Goal: Task Accomplishment & Management: Use online tool/utility

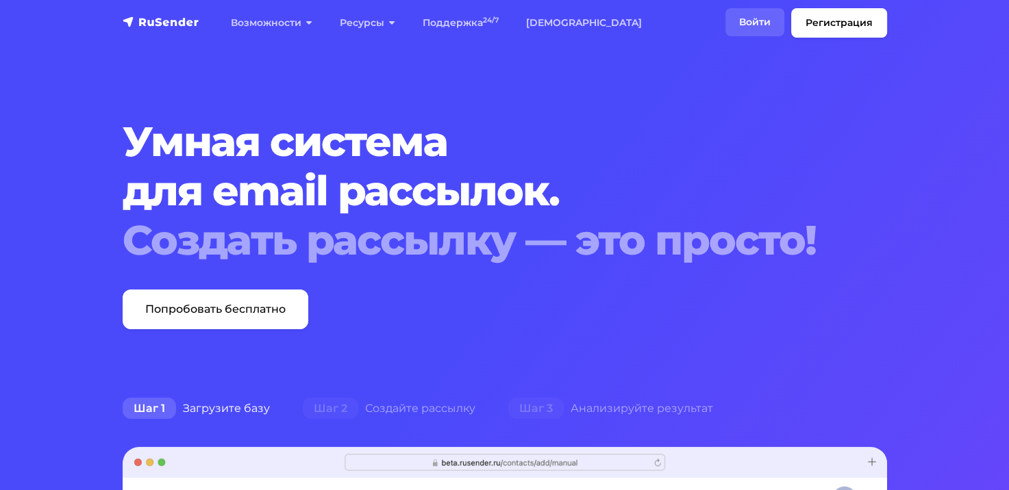
click at [759, 19] on link "Войти" at bounding box center [754, 22] width 59 height 28
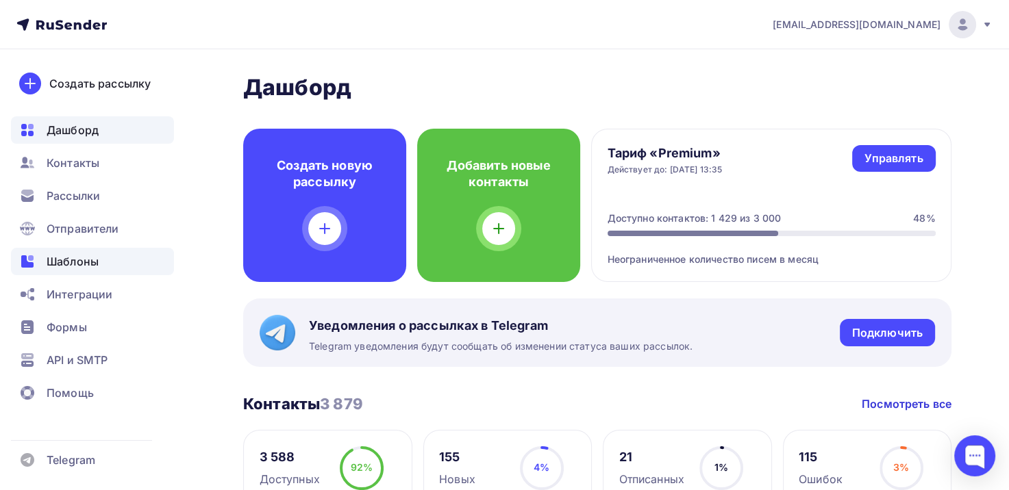
click at [104, 258] on div "Шаблоны" at bounding box center [92, 261] width 163 height 27
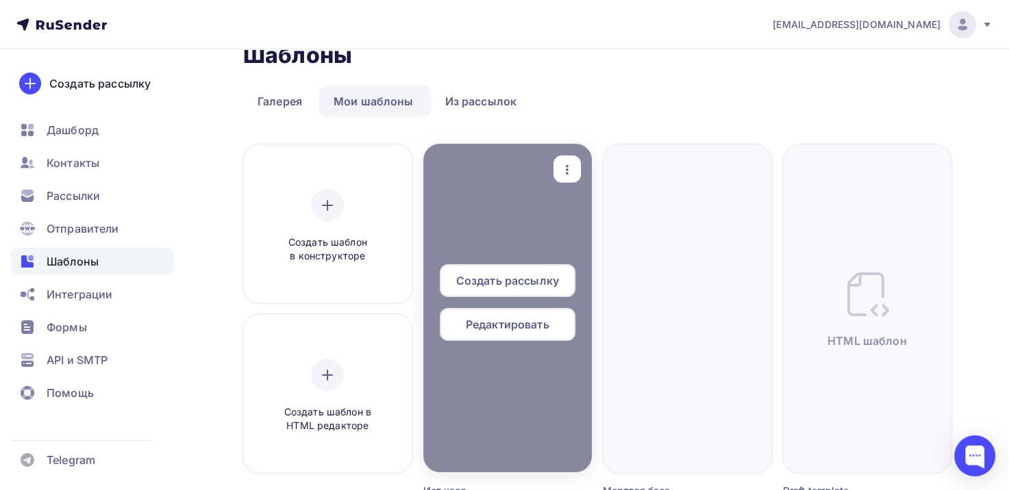
scroll to position [69, 0]
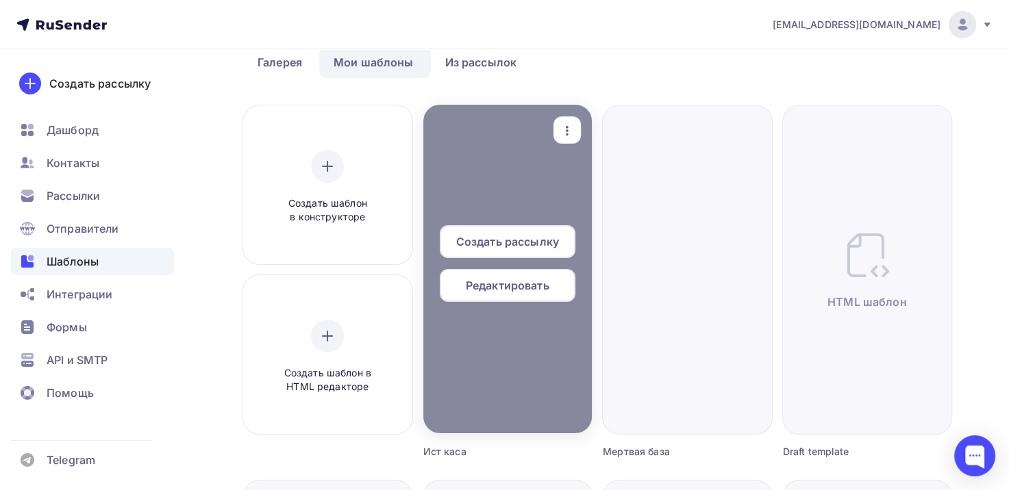
click at [580, 349] on div at bounding box center [507, 269] width 169 height 329
click at [556, 195] on div at bounding box center [507, 269] width 169 height 329
click at [549, 284] on span "Редактировать" at bounding box center [508, 285] width 84 height 16
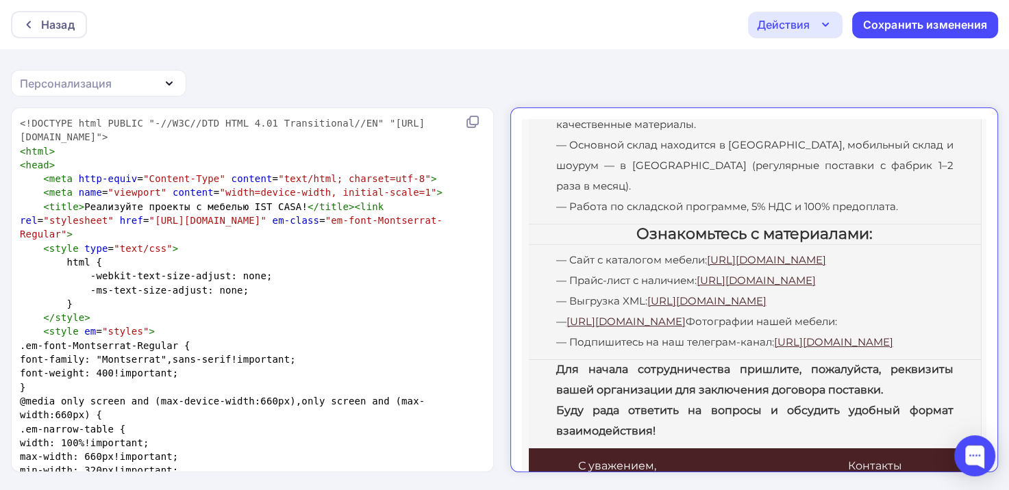
scroll to position [343, 0]
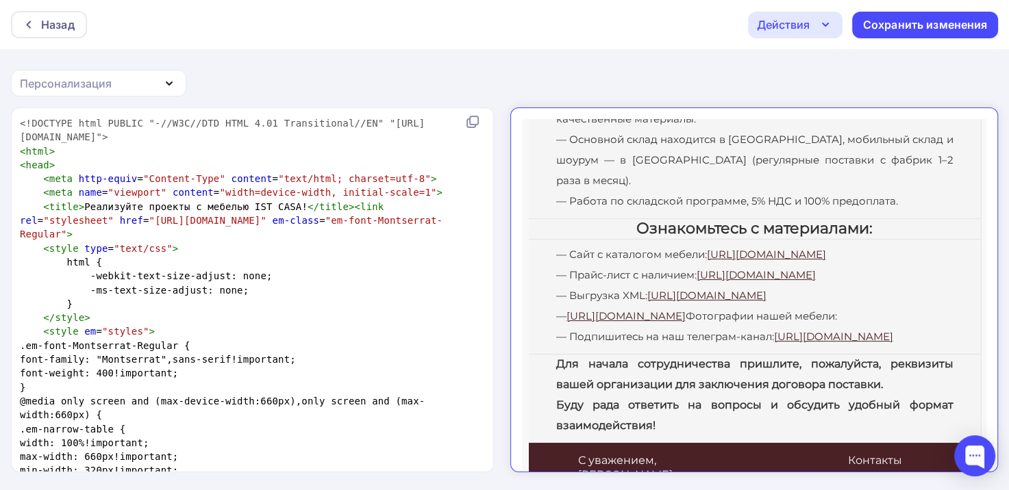
click at [882, 287] on div "— Сайт с каталогом мебели: https://ist-casa.com/ — Прайс-лист с наличием: https…" at bounding box center [742, 284] width 397 height 103
drag, startPoint x: 773, startPoint y: 282, endPoint x: 551, endPoint y: 282, distance: 222.0
click at [551, 282] on div "— Сайт с каталогом мебели: https://ist-casa.com/ — Прайс-лист с наличием: https…" at bounding box center [742, 284] width 397 height 103
click at [186, 311] on pre "}" at bounding box center [249, 304] width 465 height 14
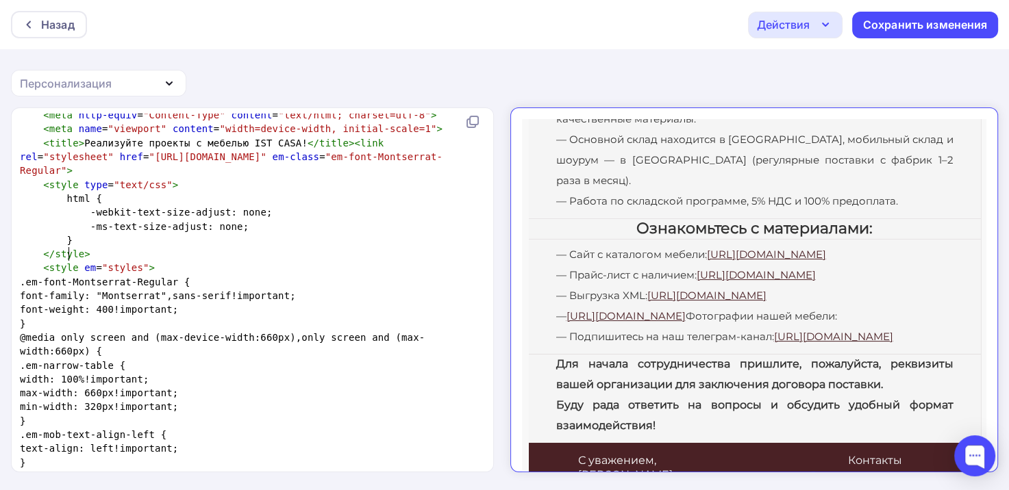
scroll to position [68, 0]
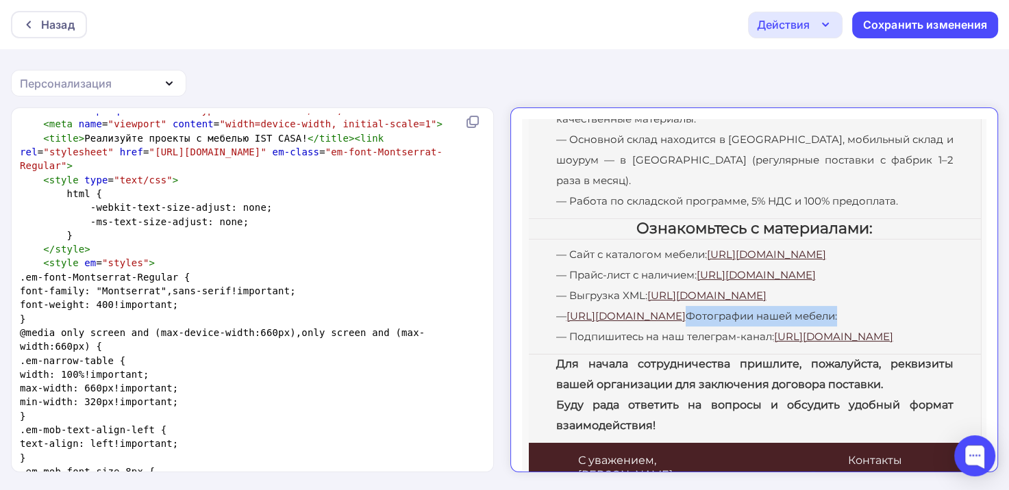
drag, startPoint x: 930, startPoint y: 285, endPoint x: 773, endPoint y: 286, distance: 156.9
click at [773, 286] on div "— Сайт с каталогом мебели: https://ist-casa.com/ — Прайс-лист с наличием: https…" at bounding box center [742, 284] width 397 height 103
copy div "Фотографии нашей мебели:"
click at [318, 311] on pre "font-weight: 400!important;" at bounding box center [249, 305] width 465 height 14
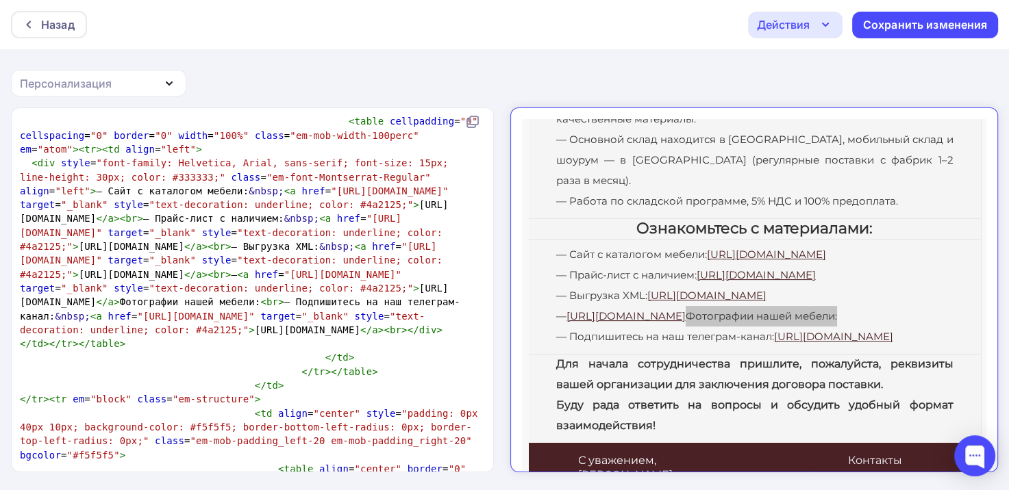
scroll to position [3673, 0]
type textarea "u/d/nnW_UZBn9xaYyw</a>"
drag, startPoint x: 303, startPoint y: 301, endPoint x: 186, endPoint y: 299, distance: 116.5
click at [186, 299] on span "< div style = "font-family: Helvetica, Arial, sans-serif; font-size: 15px; line…" at bounding box center [240, 247] width 440 height 178
click at [182, 297] on span "< div style = "font-family: Helvetica, Arial, sans-serif; font-size: 15px; line…" at bounding box center [240, 247] width 440 height 178
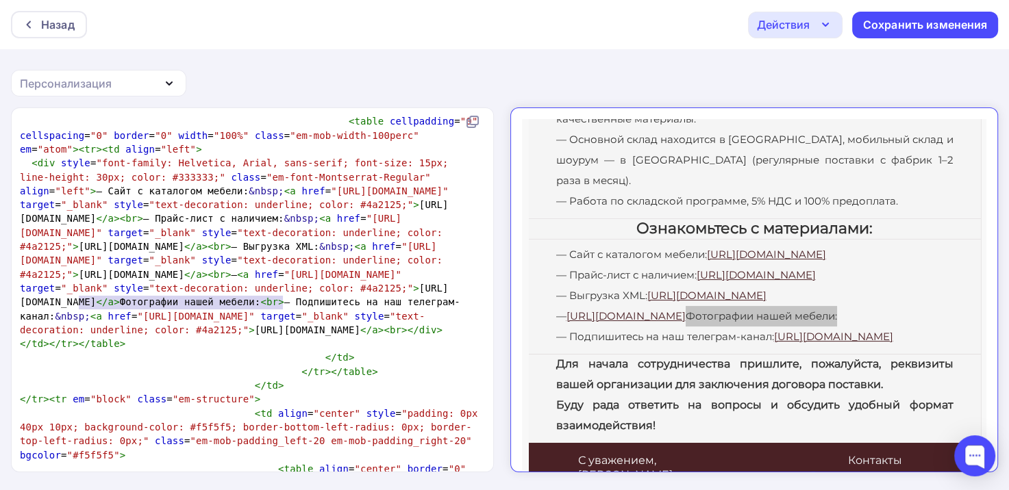
type textarea "https://disk.yandex.ru/d/nnW_UZBn9xaYyw"
drag, startPoint x: 283, startPoint y: 301, endPoint x: 72, endPoint y: 301, distance: 211.0
click at [72, 301] on span "< div style = "font-family: Helvetica, Arial, sans-serif; font-size: 15px; line…" at bounding box center [240, 247] width 440 height 178
click at [140, 332] on span ""text-decoration: underline; color: #4a2125;"" at bounding box center [222, 323] width 405 height 25
click at [682, 54] on div "Назад Действия Отправить тестовое письмо Выйти без сохранения Сохранить изменен…" at bounding box center [504, 246] width 1009 height 492
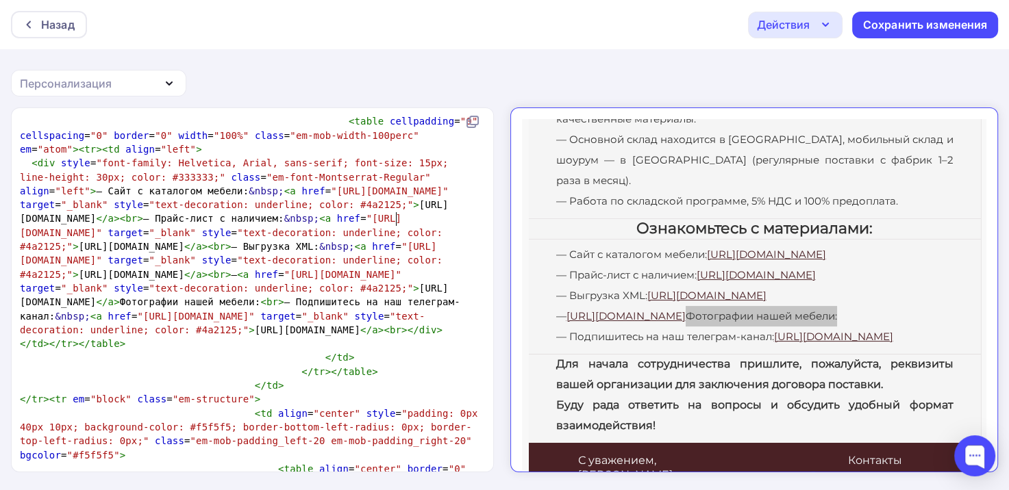
click at [397, 212] on span "< div style = "font-family: Helvetica, Arial, sans-serif; font-size: 15px; line…" at bounding box center [240, 247] width 440 height 178
type textarea "<!DOCTYPE html PUBLIC "-//W3C//DTD HTML 4.01 Transitional//EN" "http://www.w3.o…"
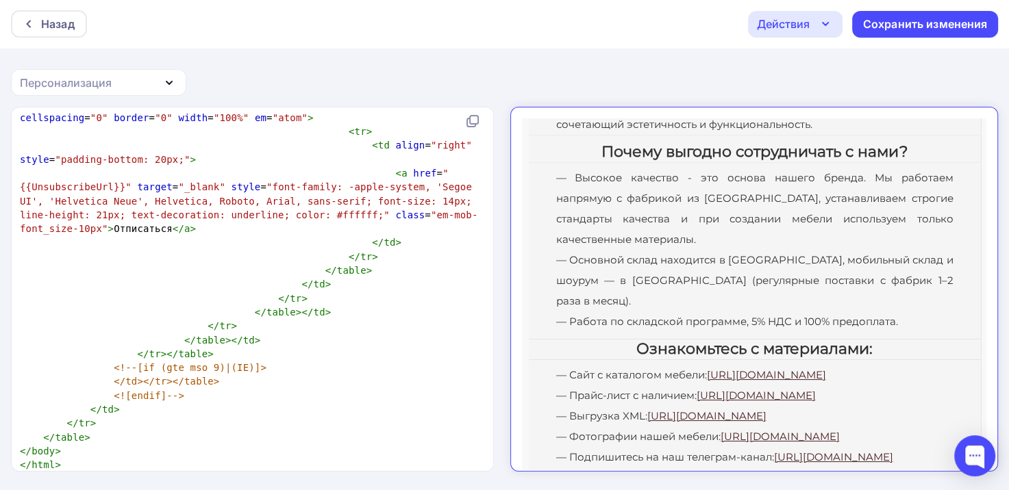
scroll to position [0, 0]
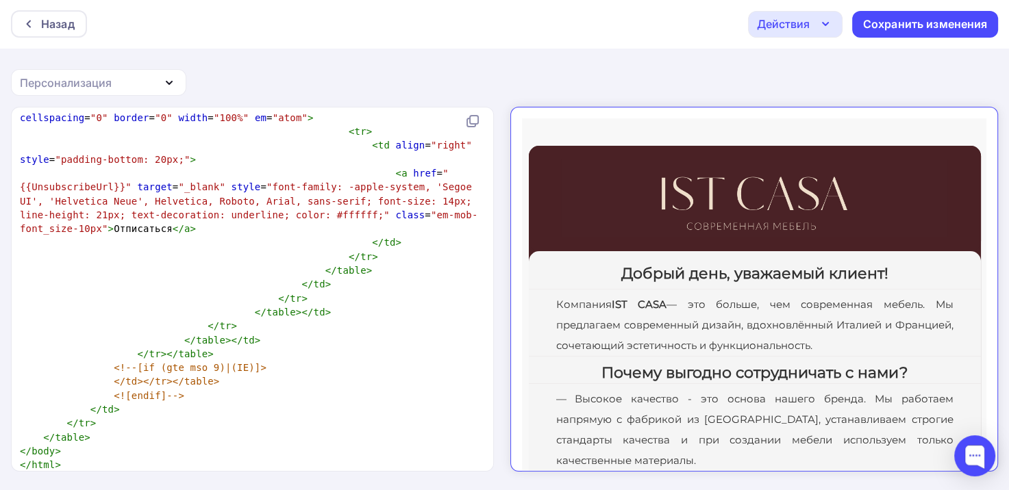
click at [765, 26] on div "Действия" at bounding box center [783, 24] width 53 height 16
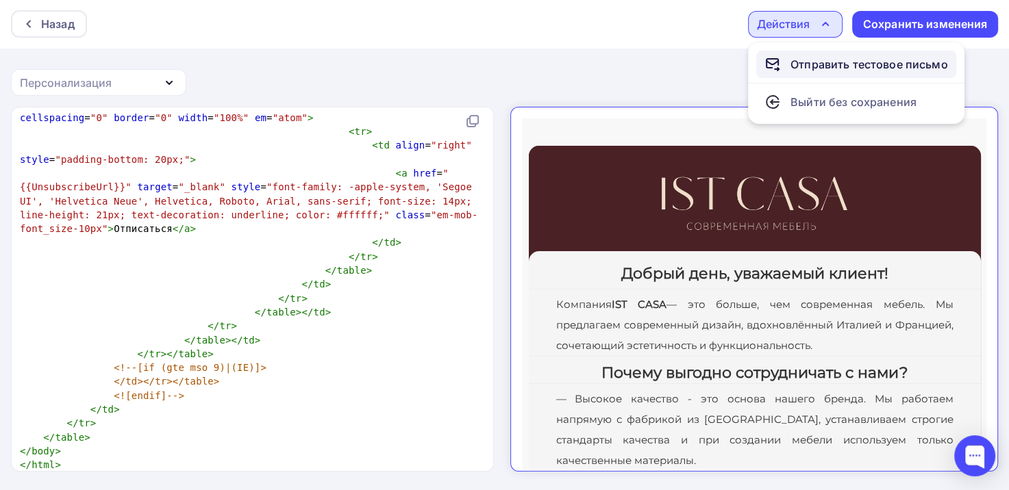
click at [838, 69] on div "Отправить тестовое письмо" at bounding box center [870, 64] width 158 height 16
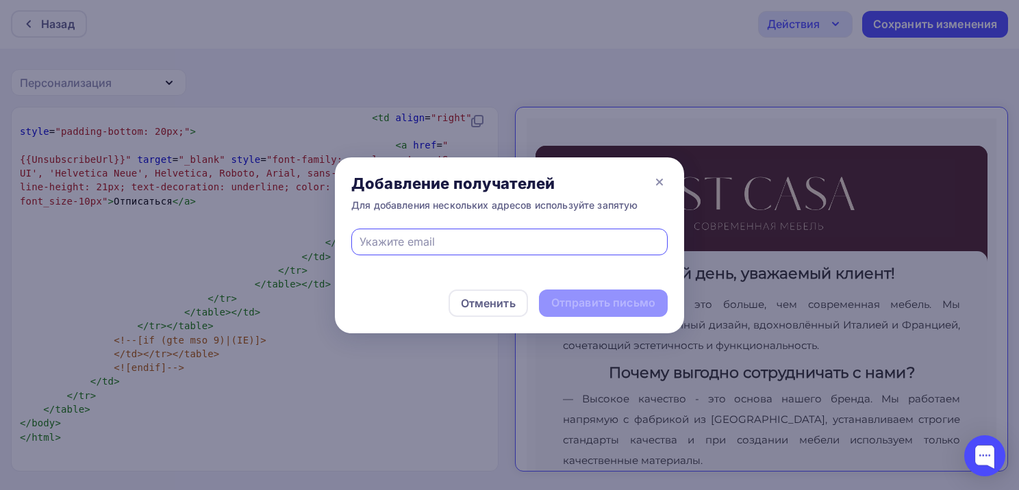
paste input "arisha1975@mail.ru"
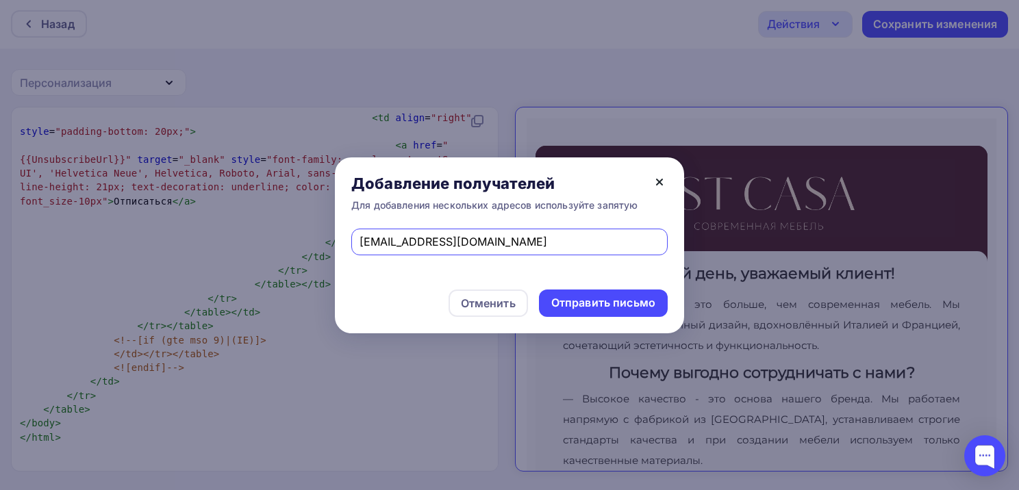
type input "arisha1975@mail.ru"
click at [658, 188] on icon at bounding box center [659, 182] width 16 height 16
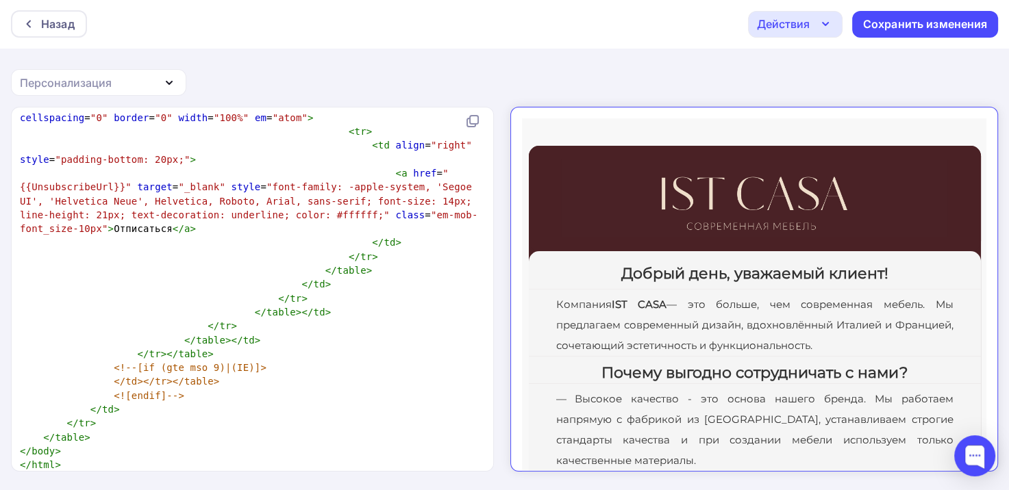
click at [815, 27] on div "Действия" at bounding box center [795, 24] width 95 height 27
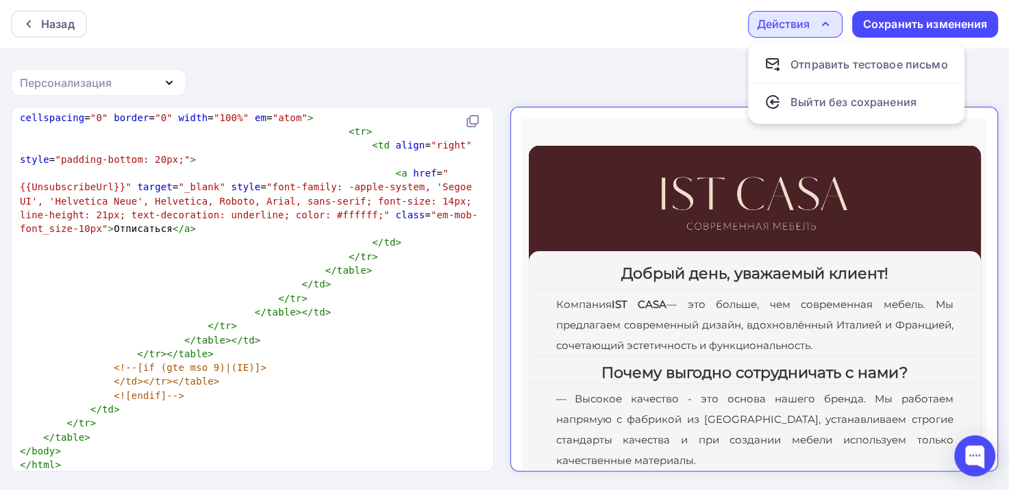
click at [682, 65] on div "Назад Действия Отправить тестовое письмо Выйти без сохранения Сохранить изменен…" at bounding box center [504, 245] width 1009 height 492
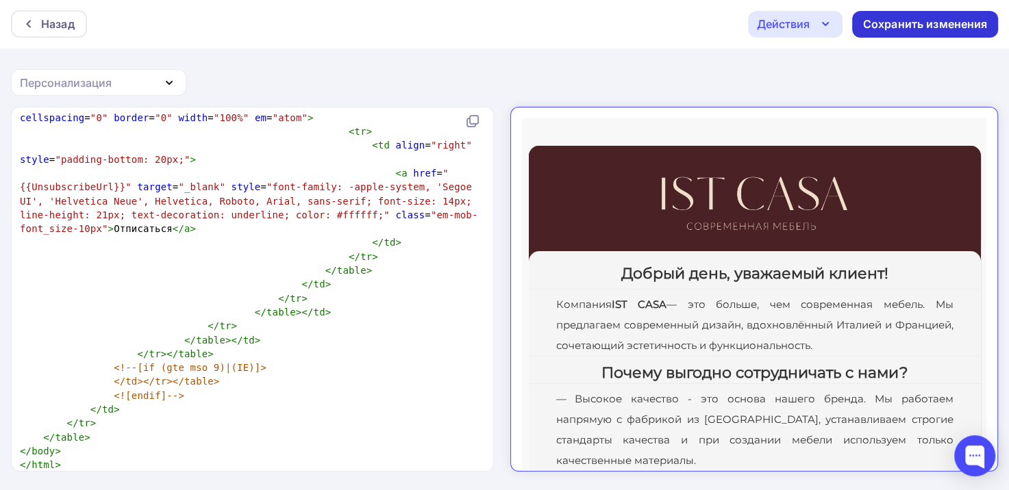
click at [893, 18] on div "Сохранить изменения" at bounding box center [925, 24] width 125 height 16
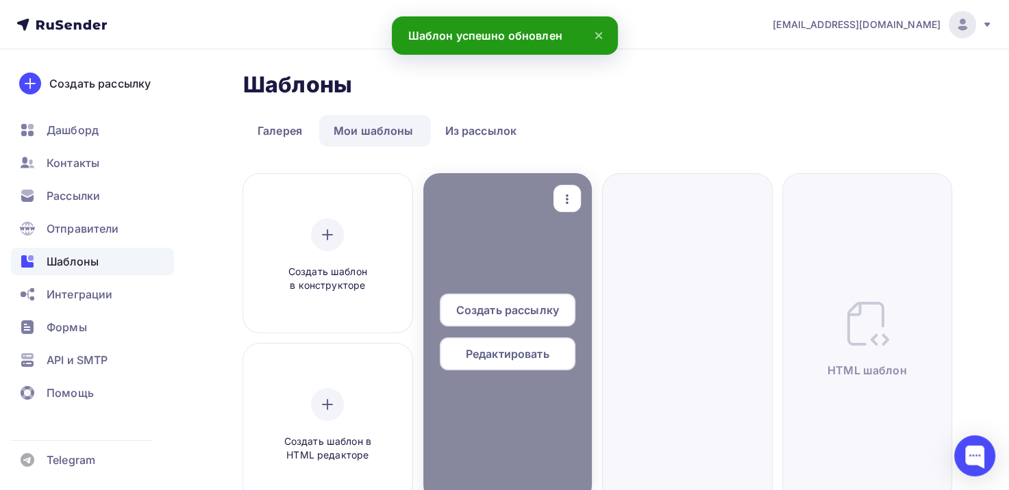
click at [529, 299] on div "Создать рассылку" at bounding box center [508, 310] width 136 height 33
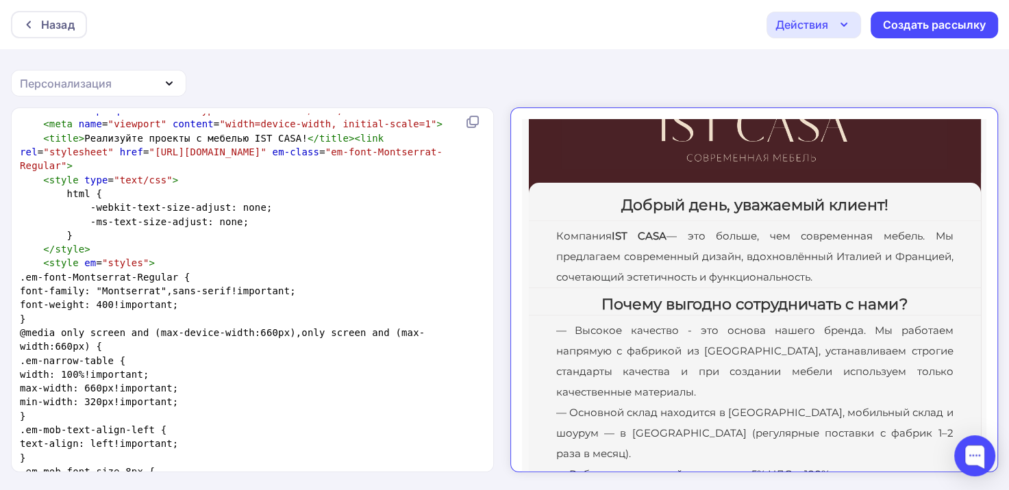
scroll to position [69, 0]
click at [852, 30] on div "Действия" at bounding box center [814, 25] width 95 height 27
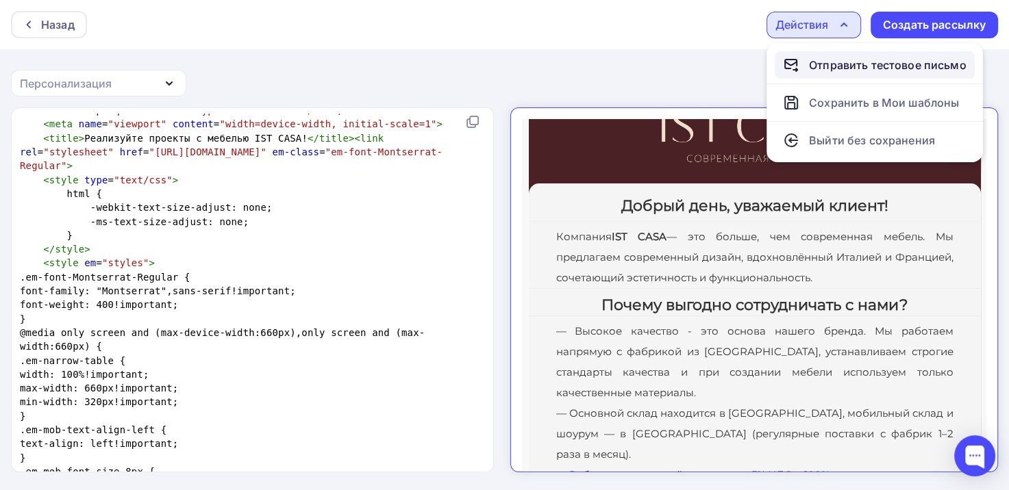
click at [830, 64] on div "Отправить тестовое письмо" at bounding box center [888, 65] width 158 height 16
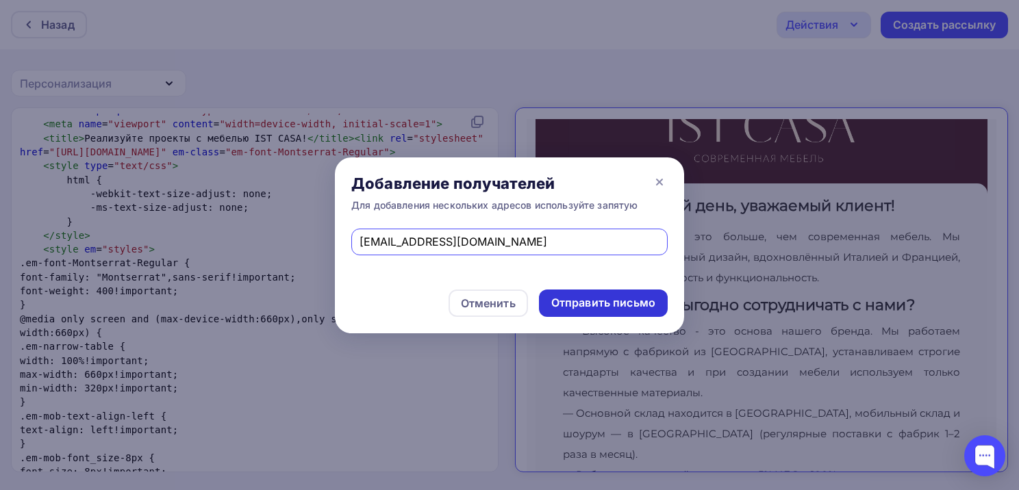
type input "arisha1975@mail.ru"
click at [597, 303] on div "Отправить письмо" at bounding box center [603, 303] width 104 height 16
